Goal: Transaction & Acquisition: Book appointment/travel/reservation

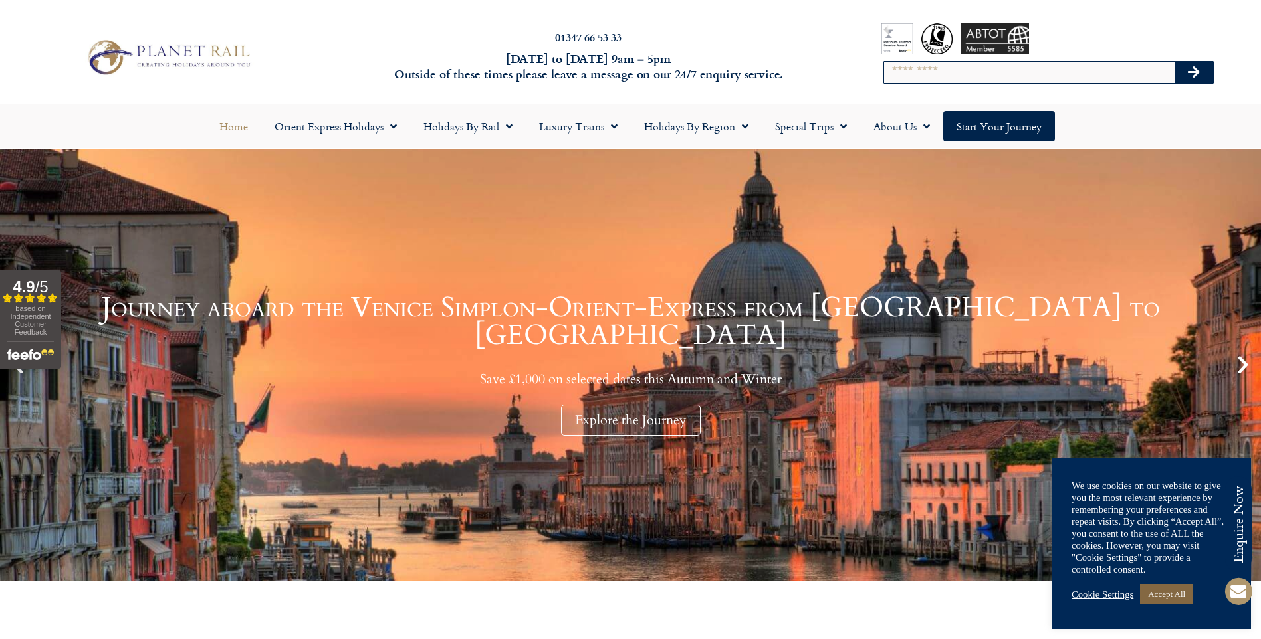
click at [1172, 590] on link "Accept All" at bounding box center [1166, 594] width 53 height 21
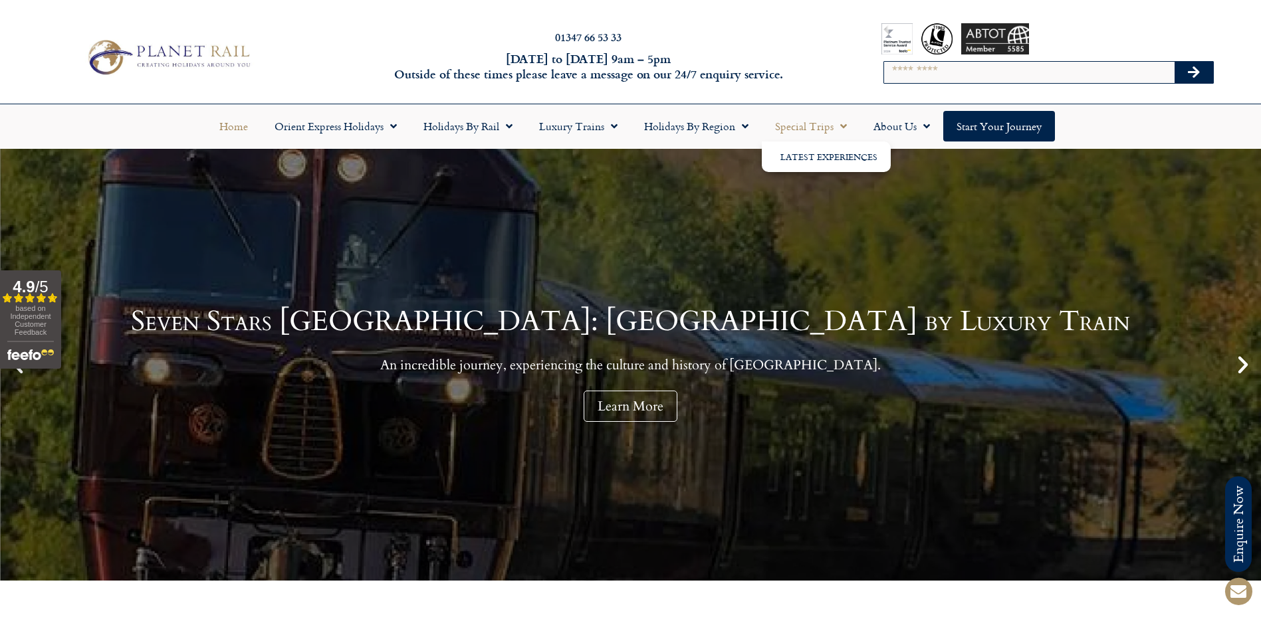
click at [837, 125] on span "Menu" at bounding box center [839, 126] width 13 height 24
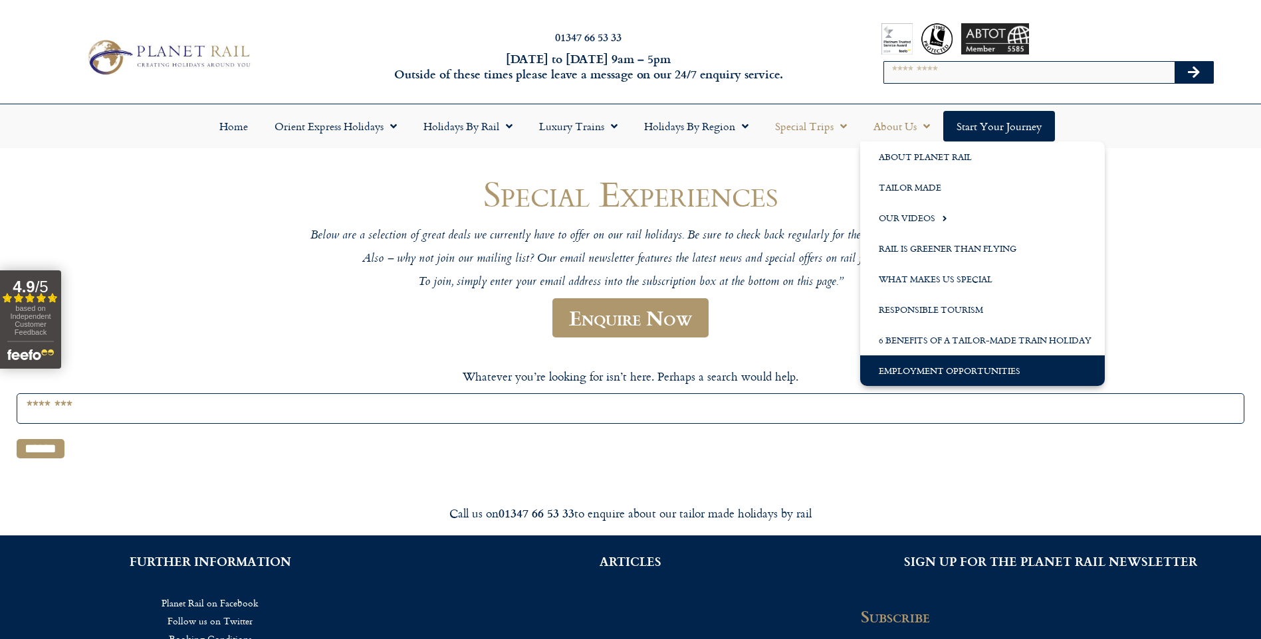
click at [939, 370] on link "Employment Opportunities" at bounding box center [982, 371] width 245 height 31
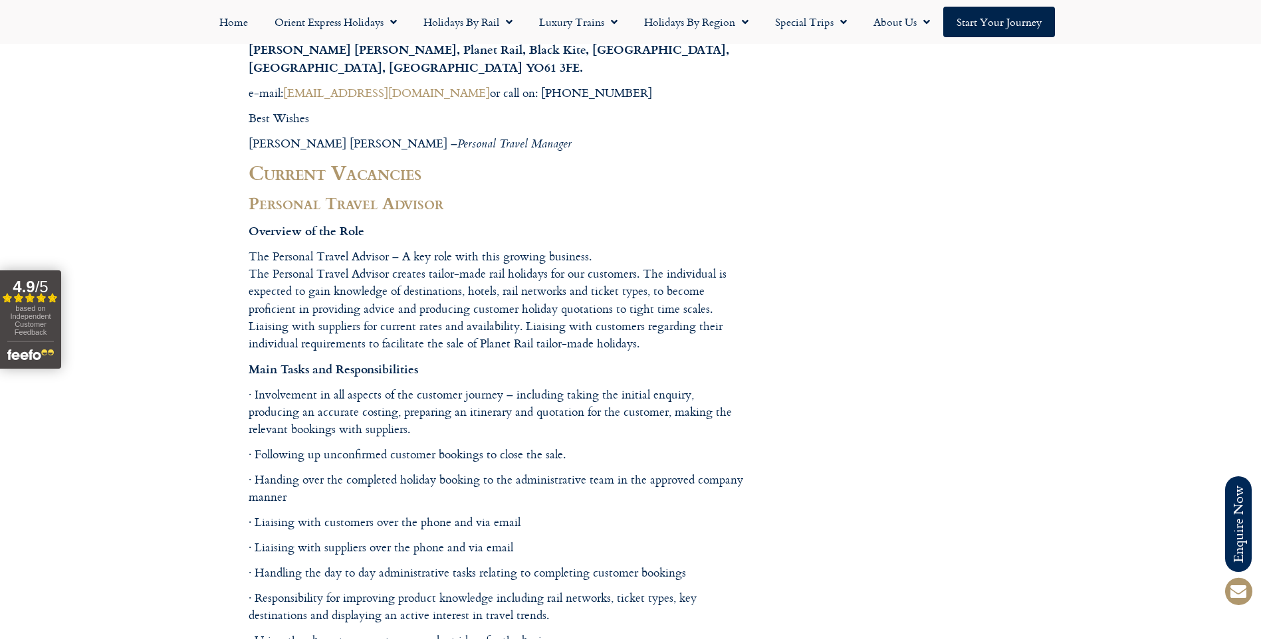
scroll to position [598, 0]
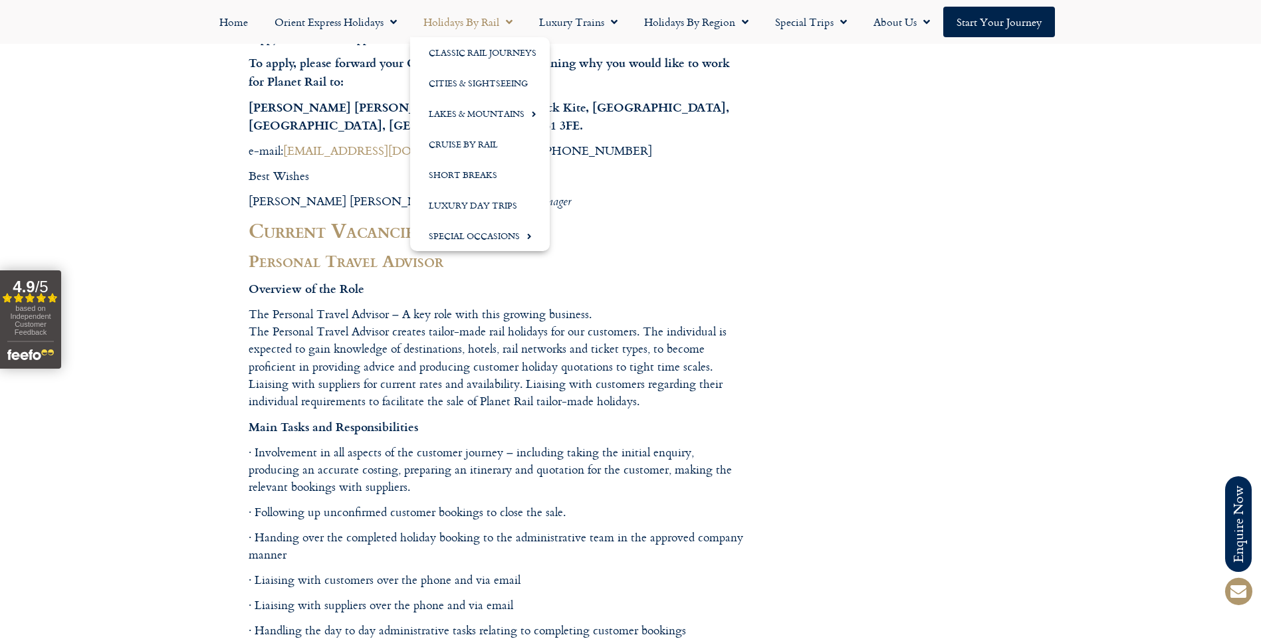
click at [508, 20] on span "Menu" at bounding box center [505, 22] width 13 height 24
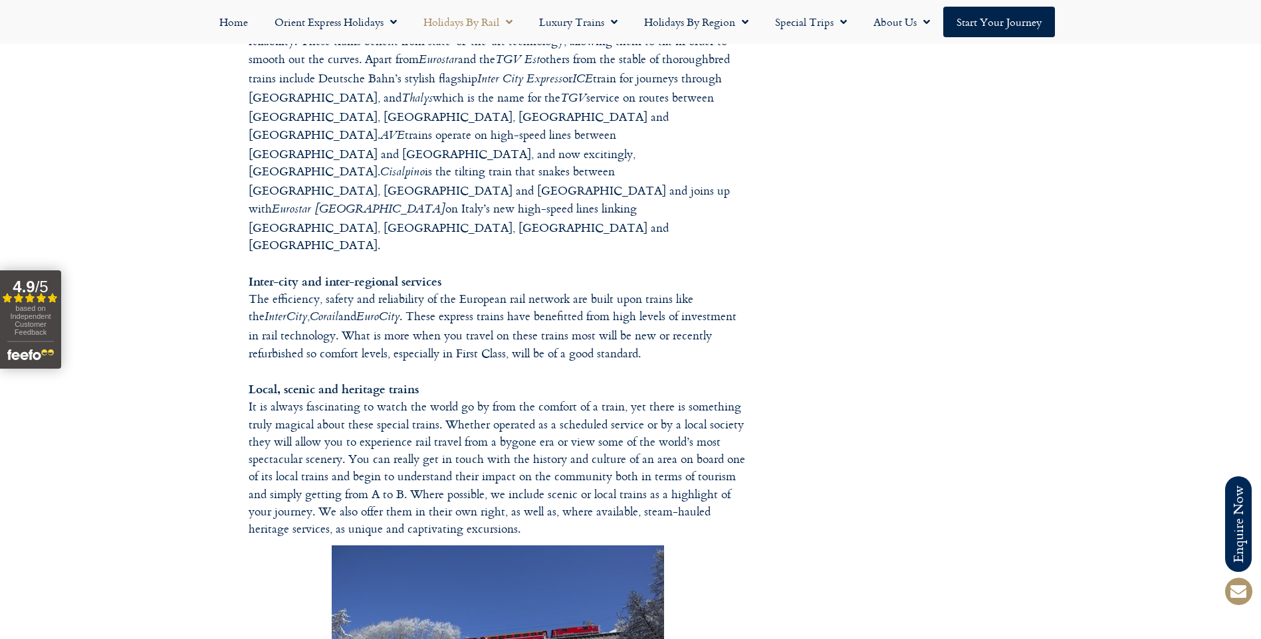
scroll to position [997, 0]
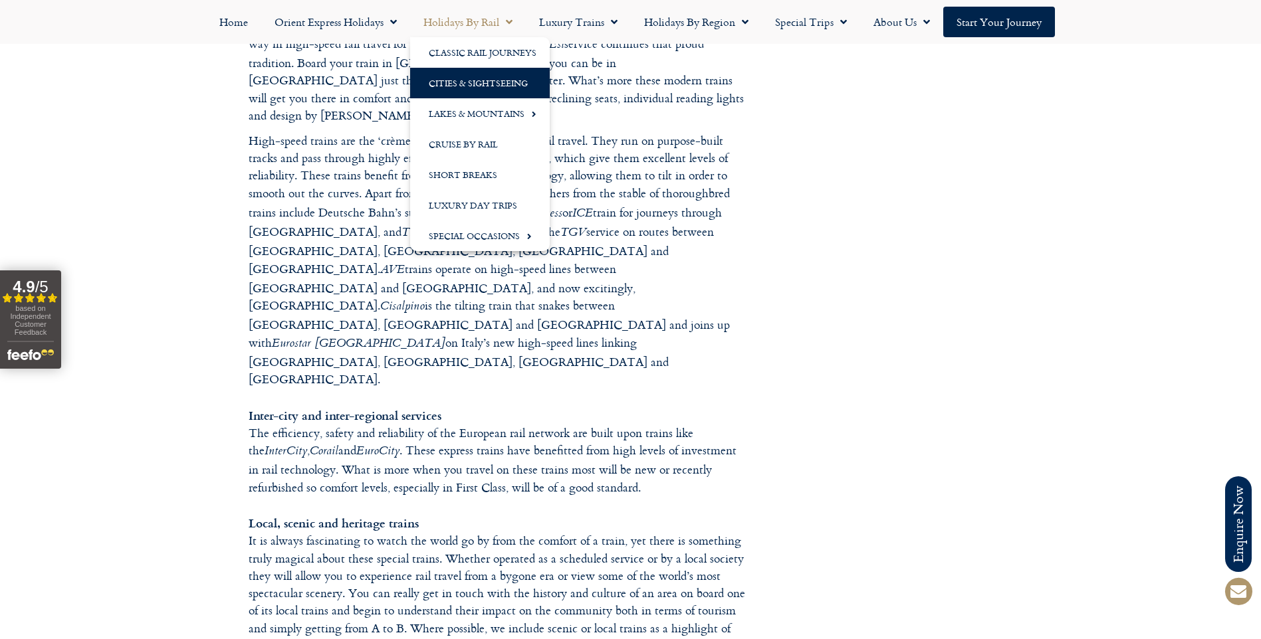
click at [479, 85] on link "Cities & Sightseeing" at bounding box center [480, 83] width 140 height 31
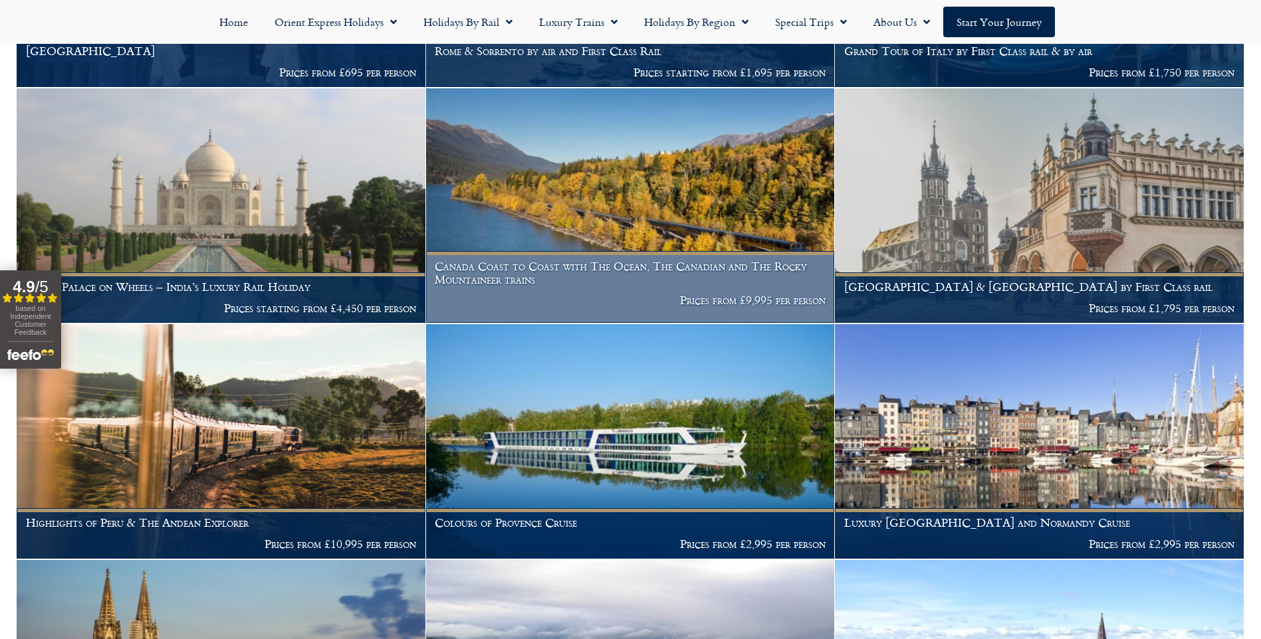
scroll to position [3190, 0]
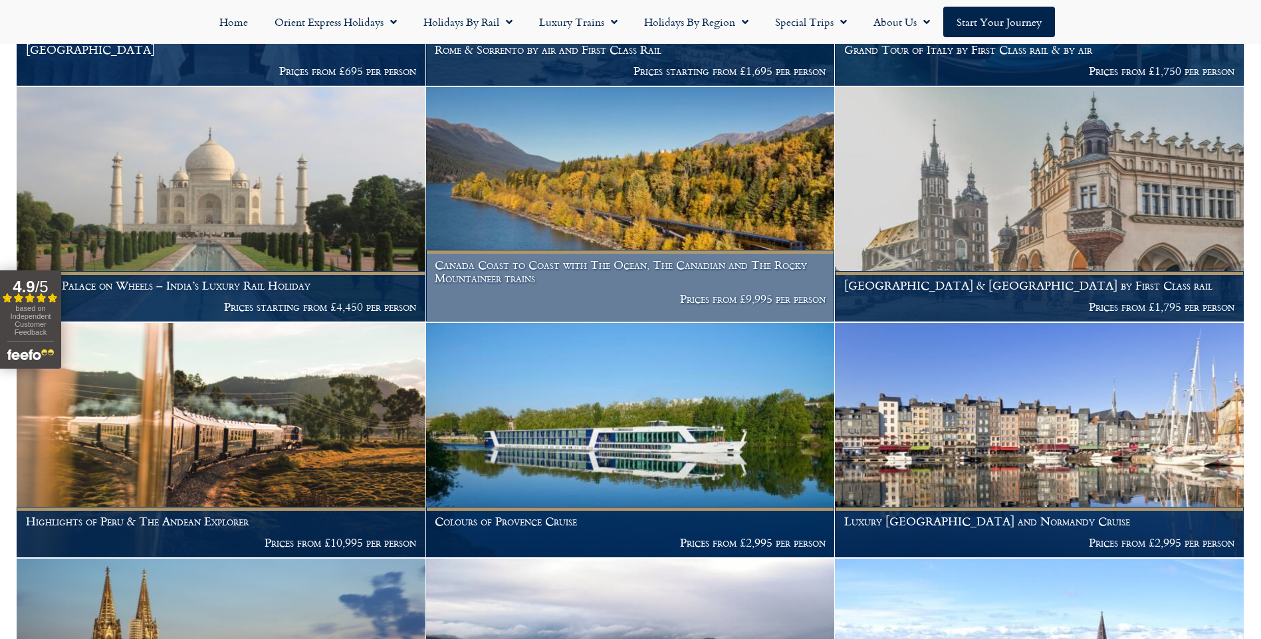
click at [613, 259] on h1 "Canada Coast to Coast with The Ocean, The Canadian and The Rocky Mountaineer tr…" at bounding box center [630, 272] width 391 height 26
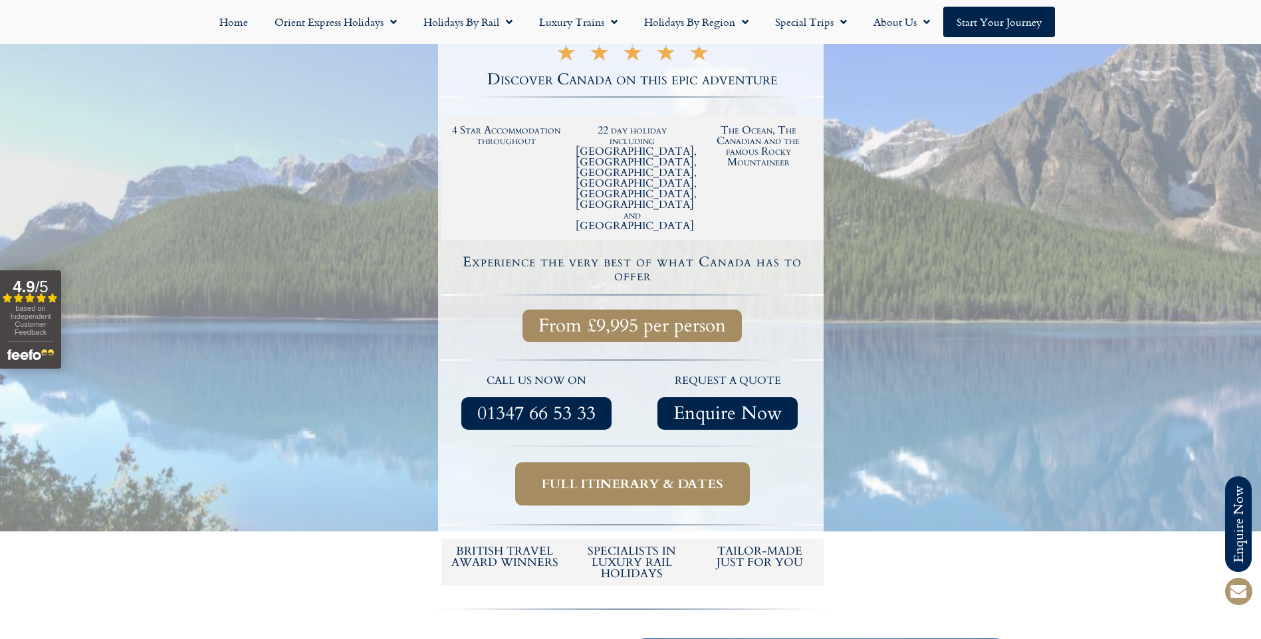
scroll to position [332, 0]
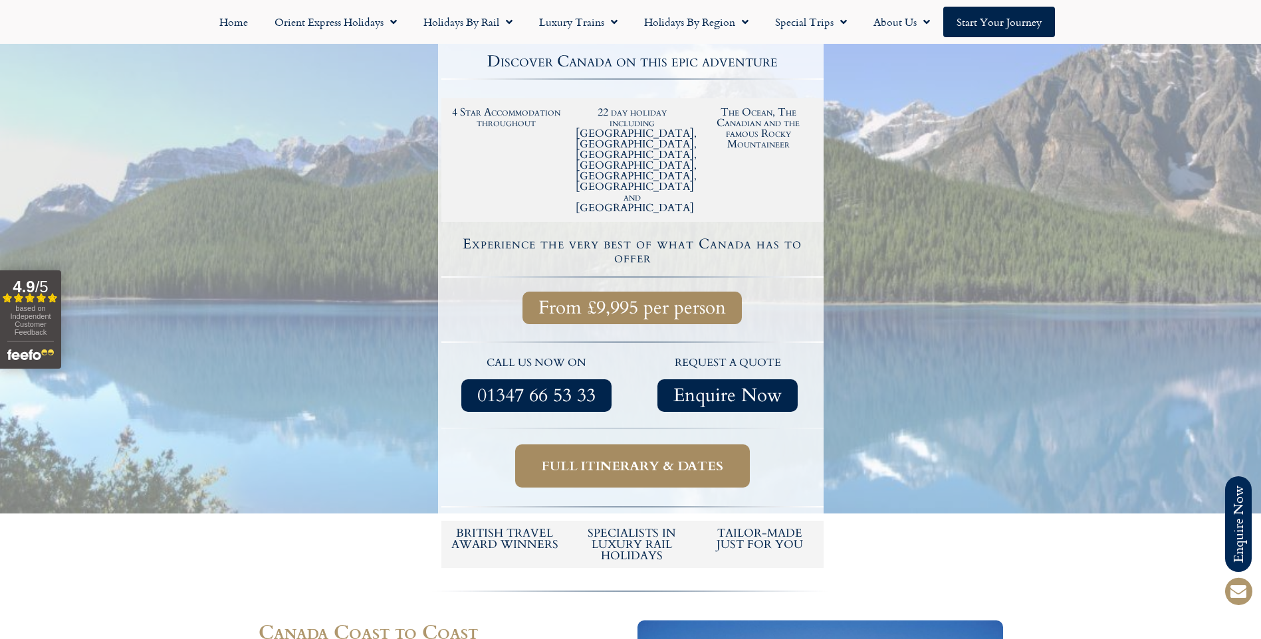
click at [650, 458] on span "Full itinerary & dates" at bounding box center [632, 466] width 181 height 17
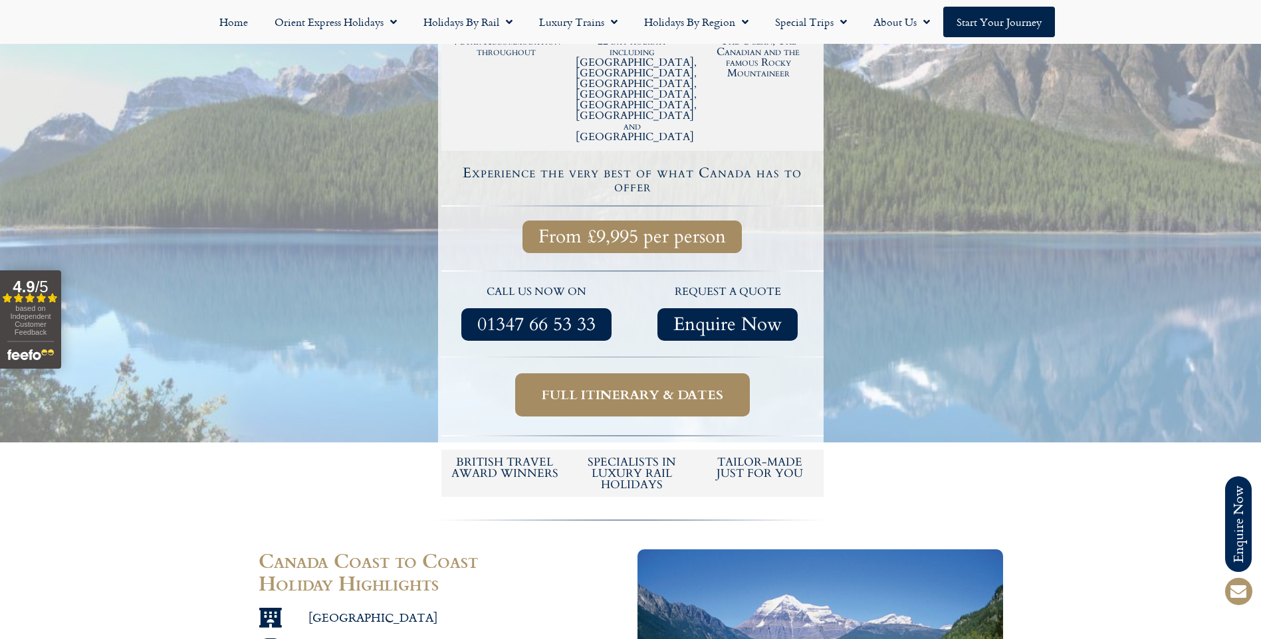
scroll to position [399, 0]
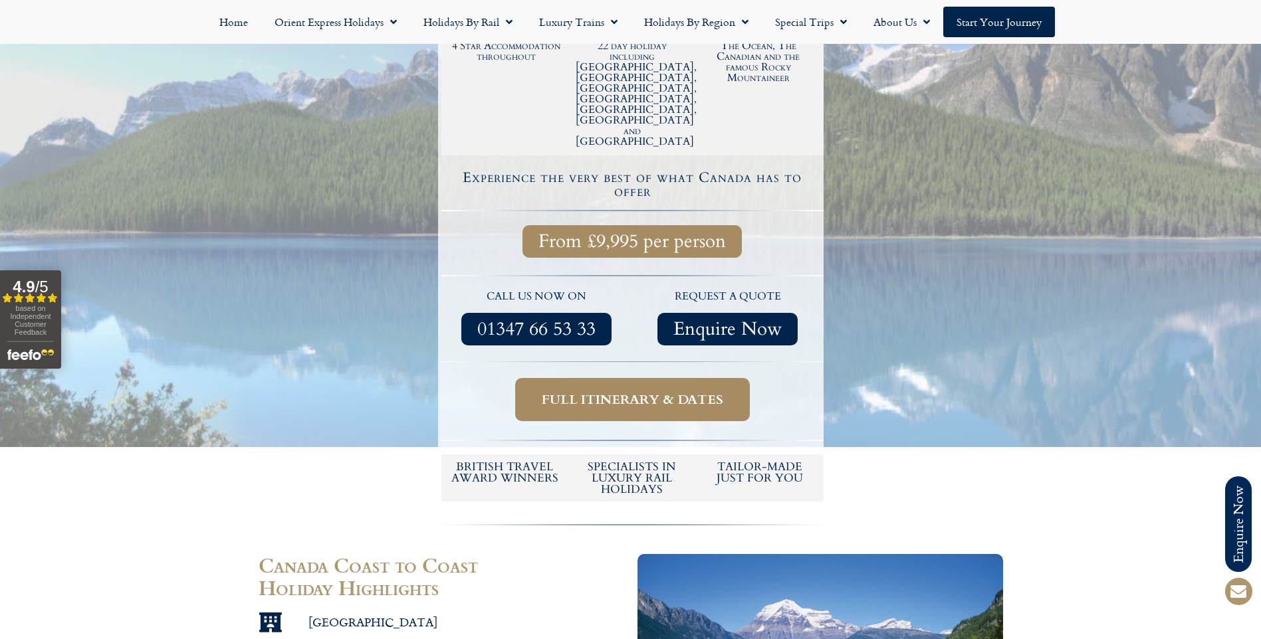
click at [629, 391] on span "Full itinerary & dates" at bounding box center [632, 399] width 181 height 17
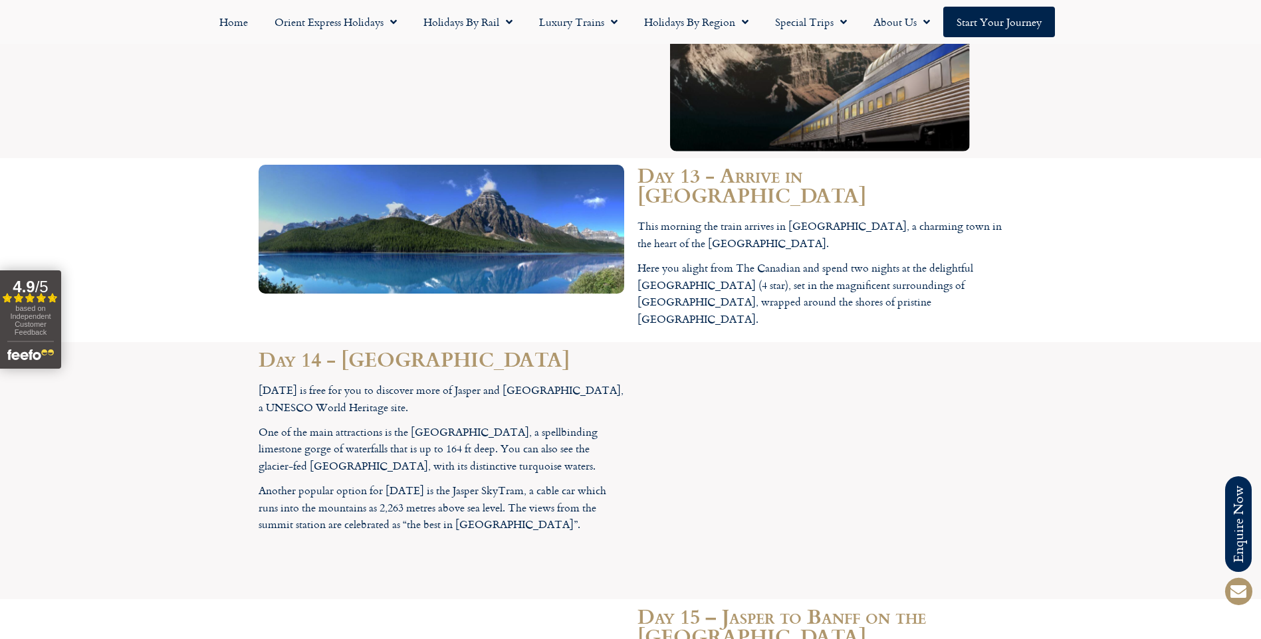
scroll to position [5051, 0]
